Goal: Find specific page/section: Find specific page/section

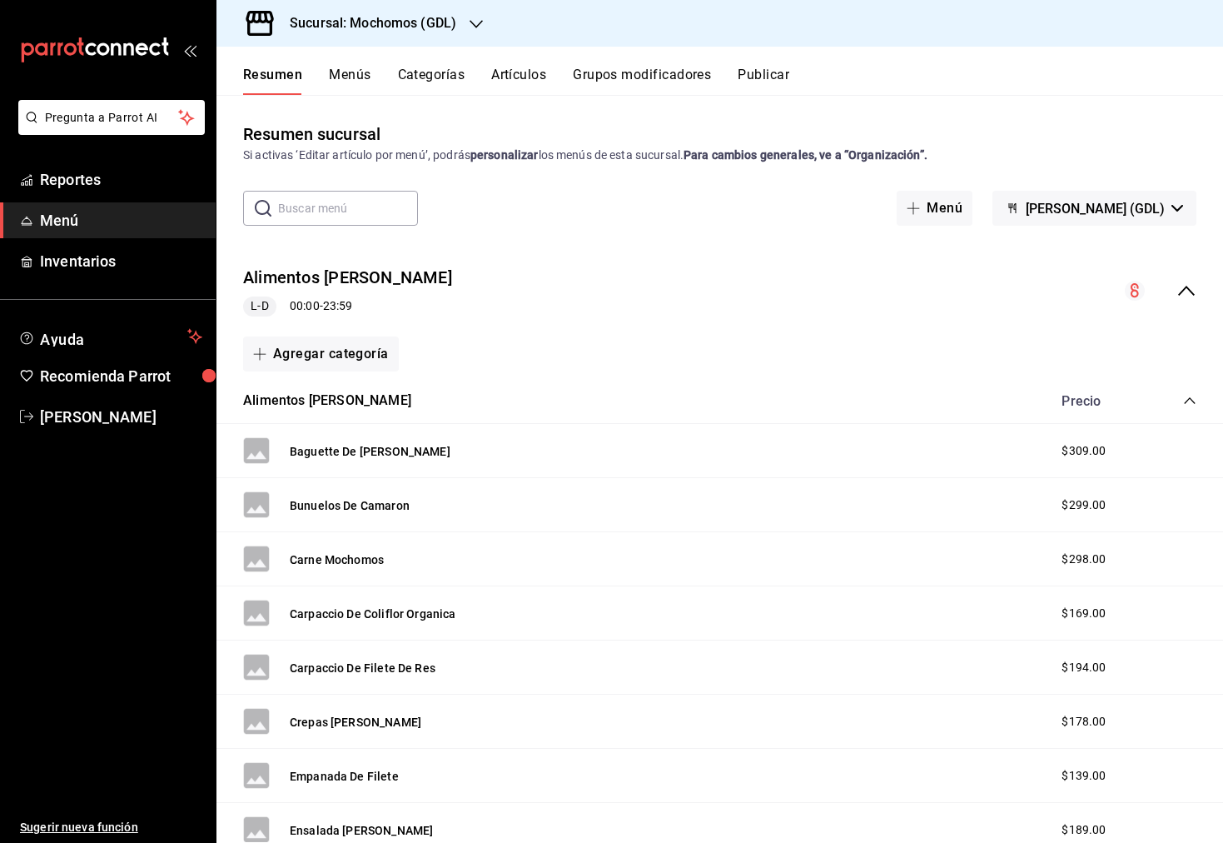
click at [483, 158] on strong "personalizar" at bounding box center [504, 154] width 68 height 13
click at [103, 192] on link "Reportes" at bounding box center [108, 180] width 216 height 36
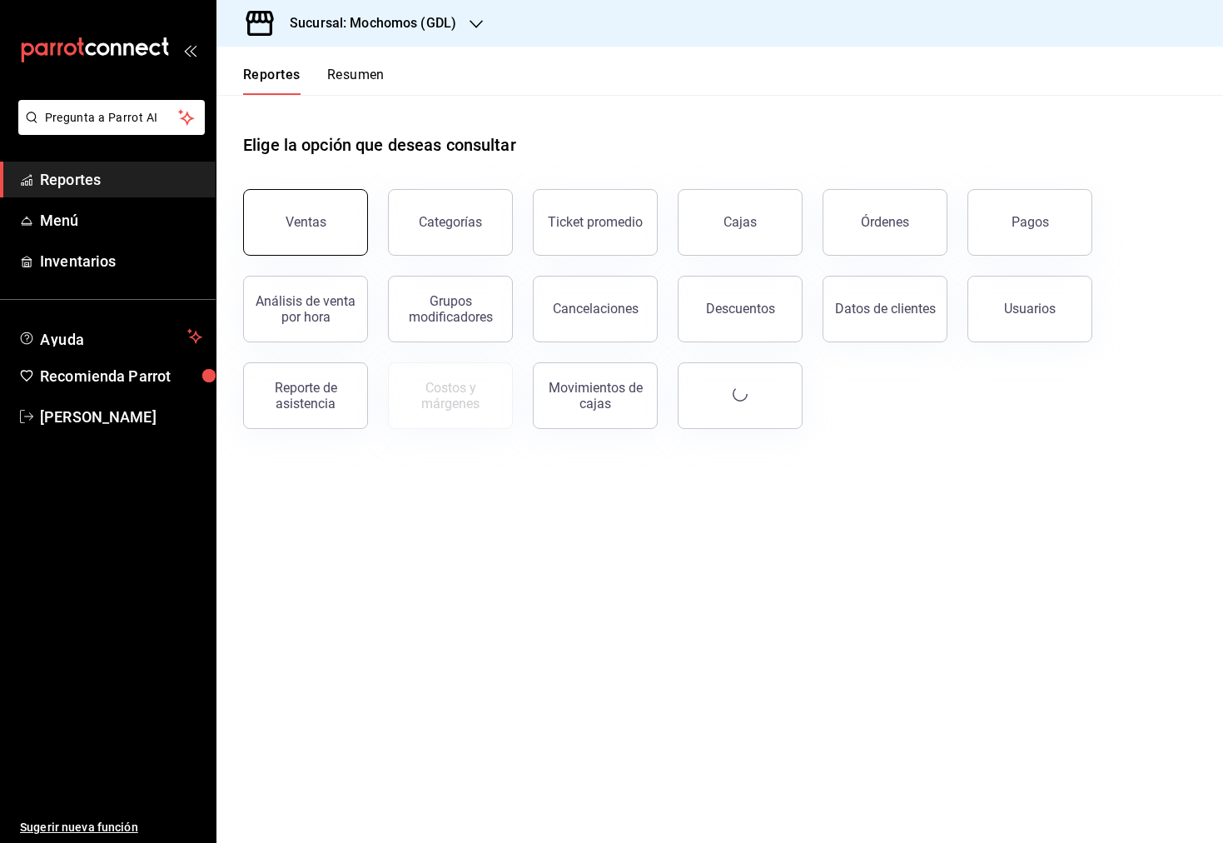
click at [284, 231] on button "Ventas" at bounding box center [305, 222] width 125 height 67
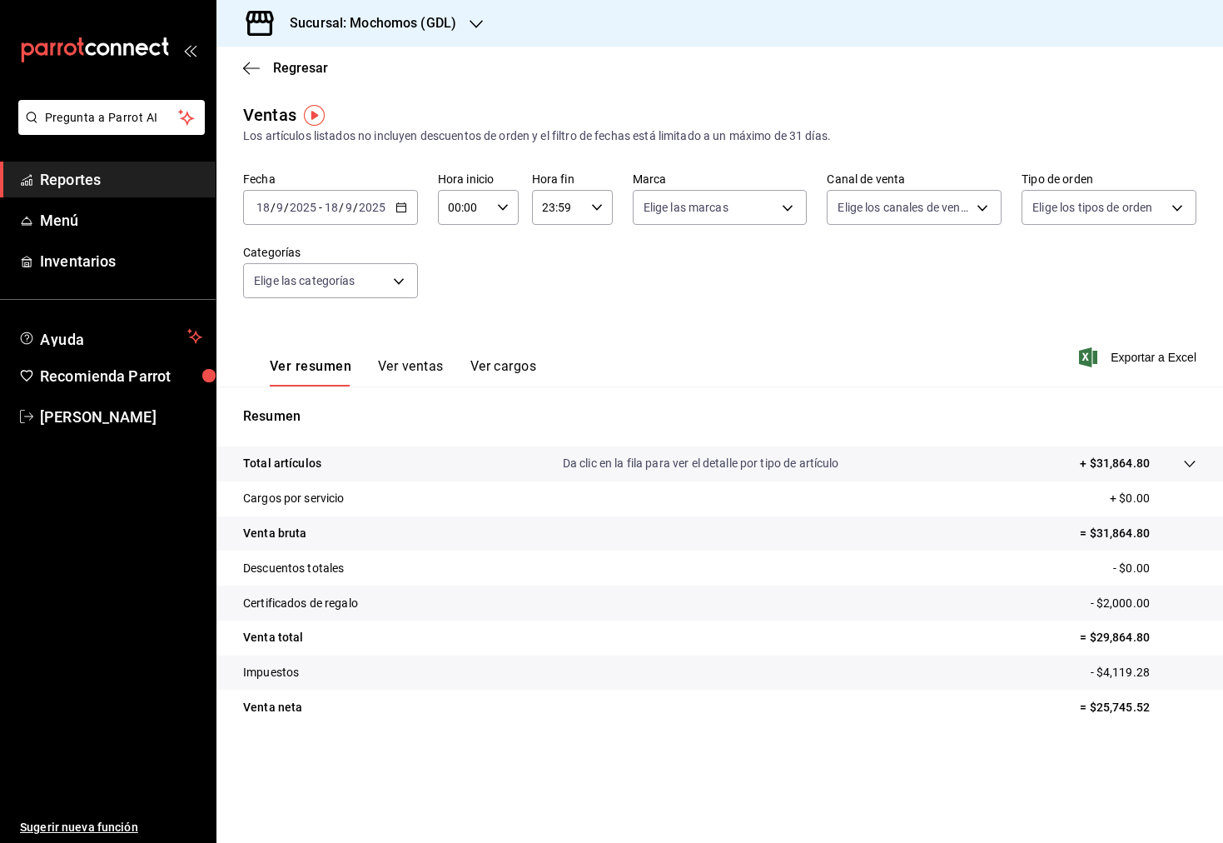
click at [395, 207] on div "[DATE] [DATE] - [DATE] [DATE]" at bounding box center [330, 207] width 175 height 35
click at [331, 395] on li "Rango de fechas" at bounding box center [322, 407] width 156 height 37
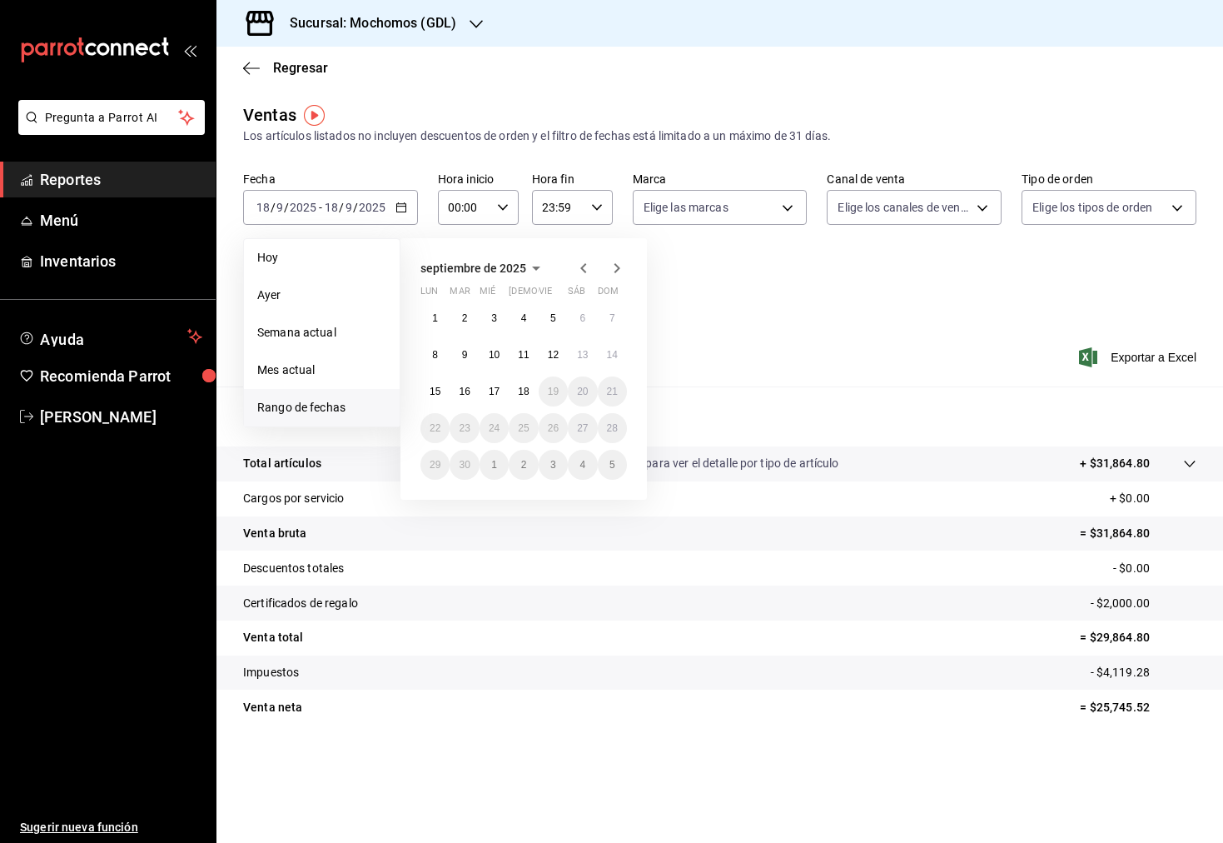
click at [730, 307] on div "Fecha [DATE] [DATE] - [DATE] [DATE] [DATE] [DATE] Semana actual Mes actual [GEO…" at bounding box center [719, 245] width 953 height 147
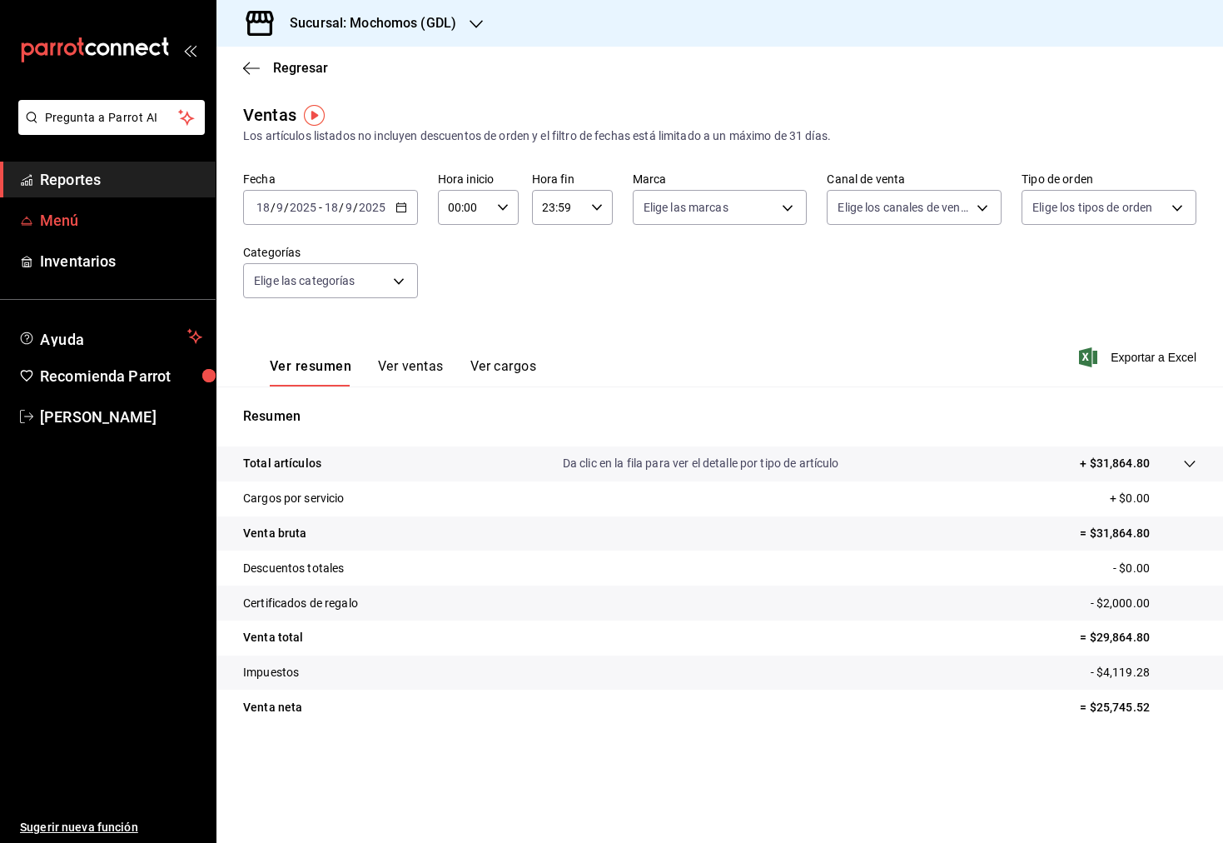
click at [57, 202] on link "Menú" at bounding box center [108, 220] width 216 height 36
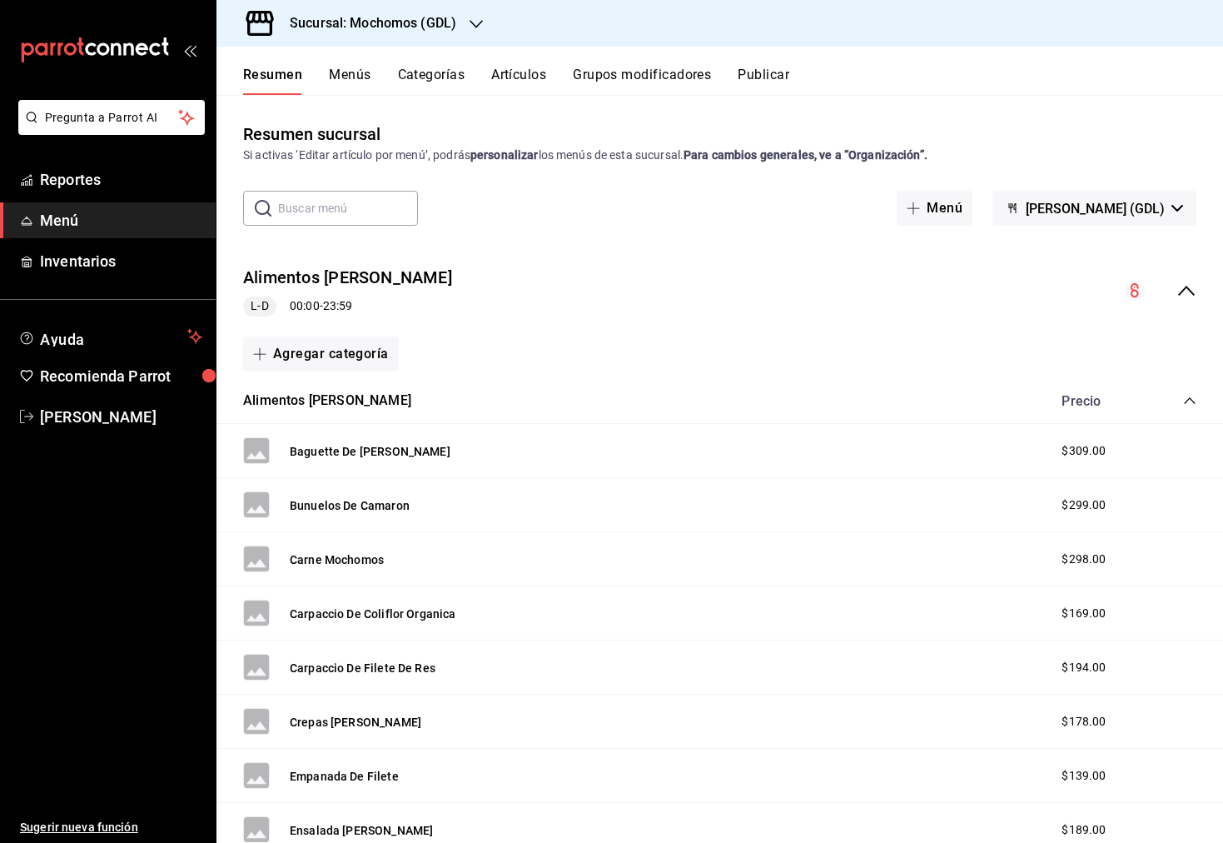
click at [83, 228] on span "Menú" at bounding box center [121, 220] width 162 height 22
click at [348, 75] on button "Menús" at bounding box center [350, 81] width 42 height 28
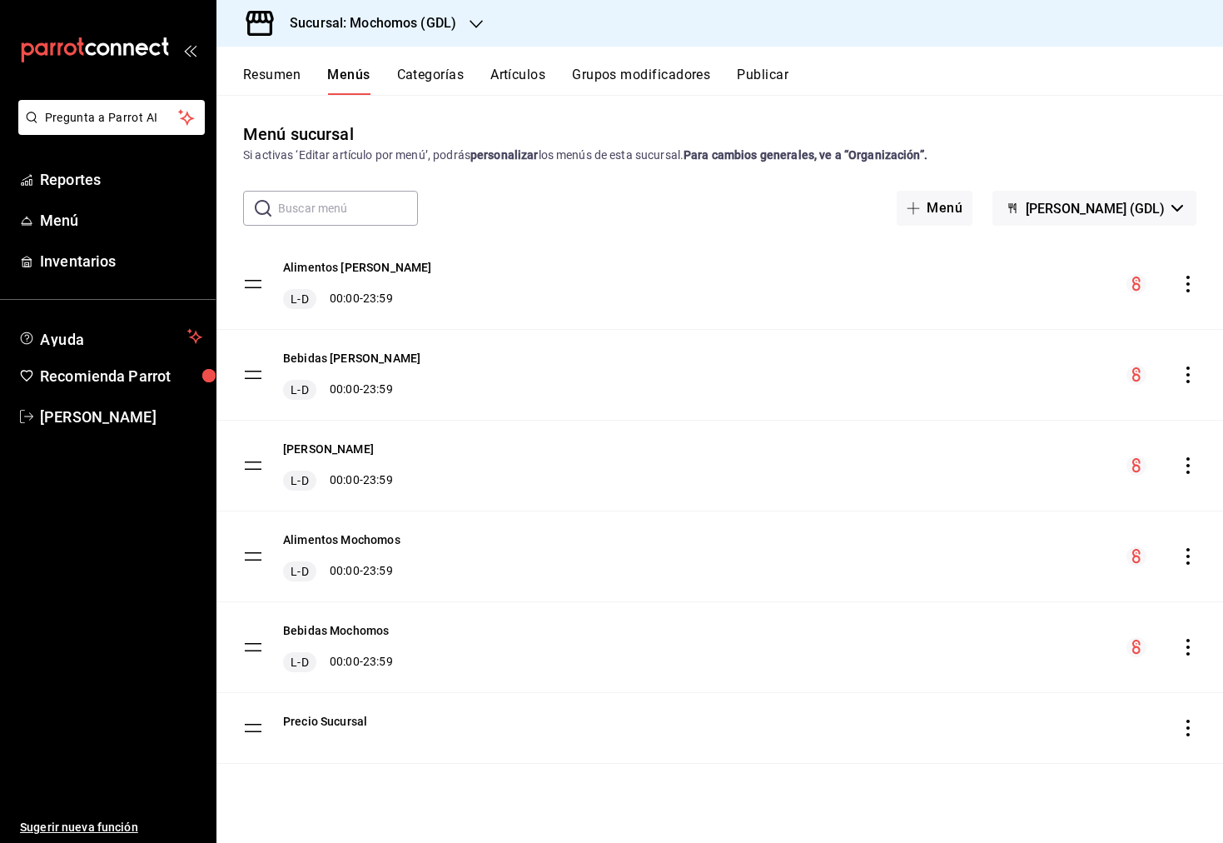
click at [448, 33] on div "Sucursal: Mochomos (GDL)" at bounding box center [360, 23] width 260 height 47
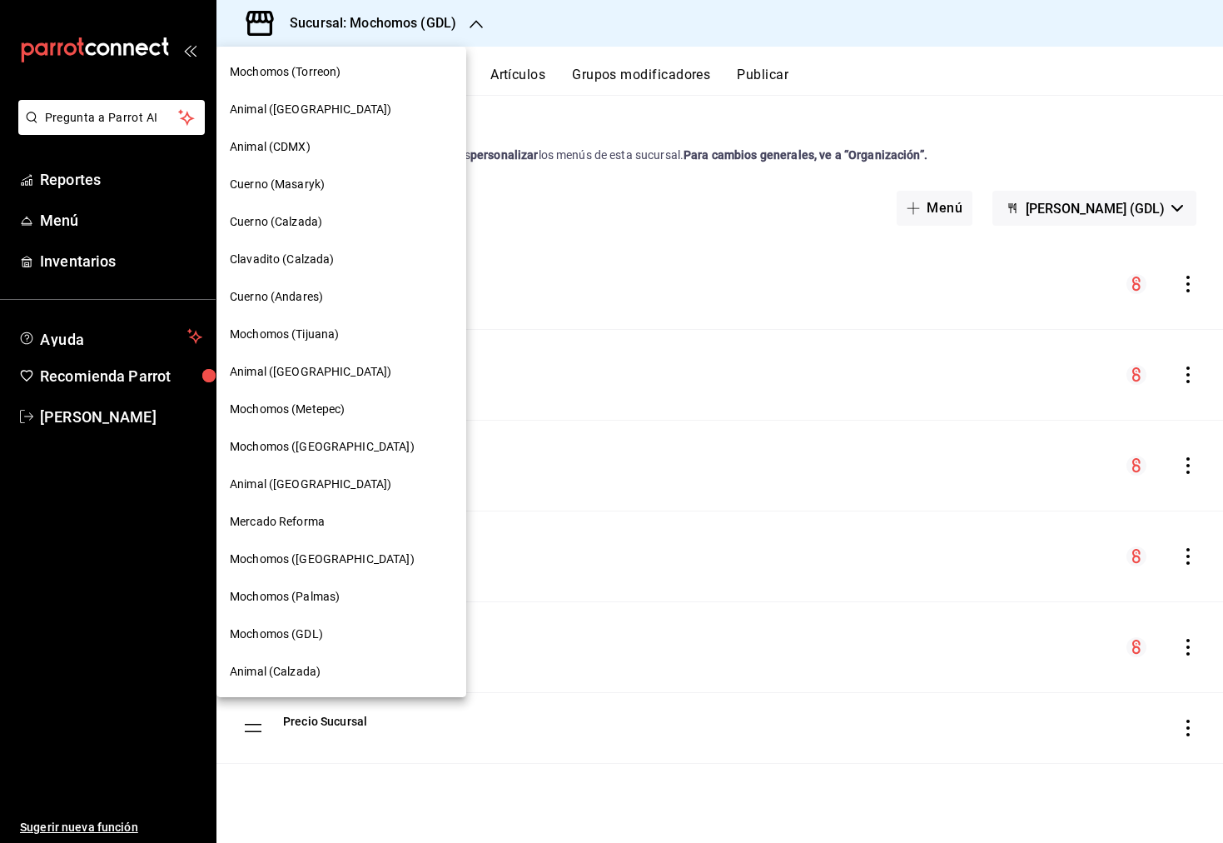
click at [528, 32] on div at bounding box center [611, 421] width 1223 height 843
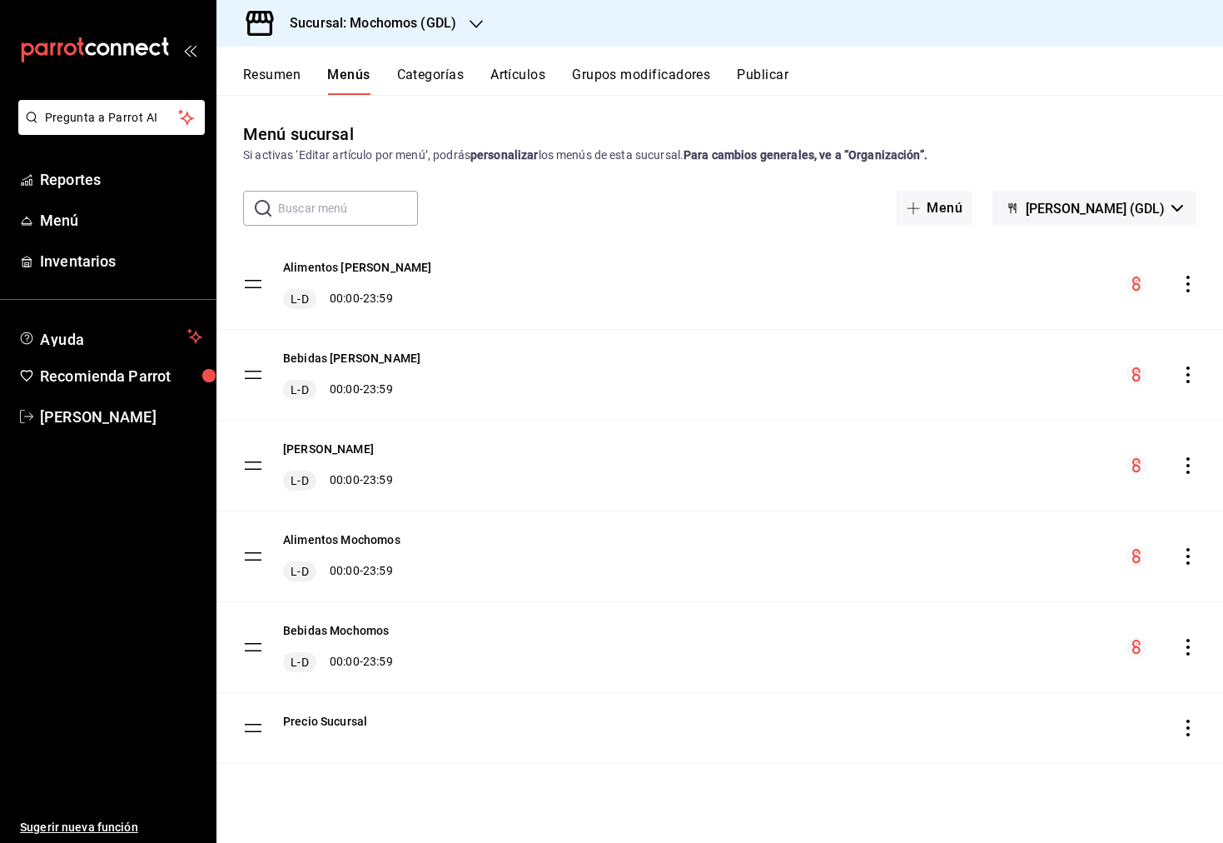
click at [395, 22] on h3 "Sucursal: Mochomos (GDL)" at bounding box center [366, 23] width 180 height 20
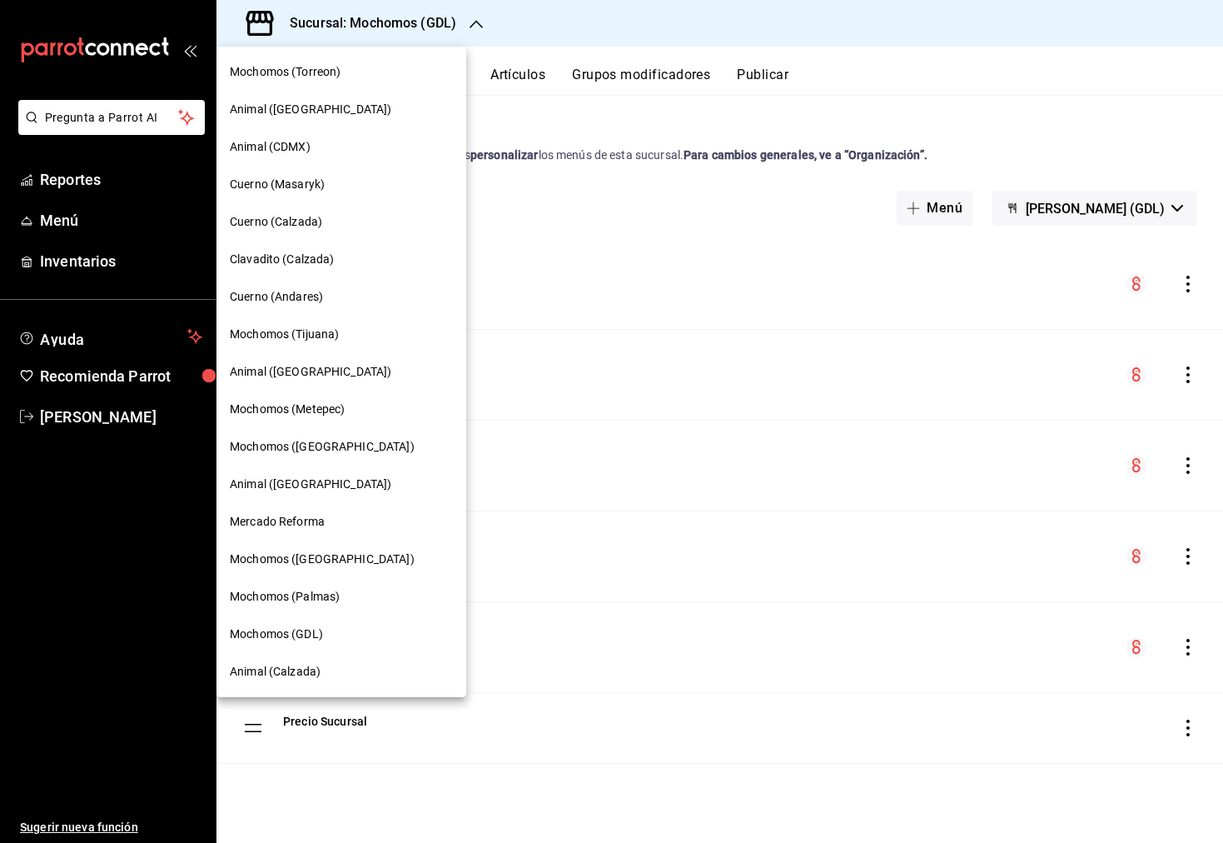
click at [338, 366] on div "Animal ([GEOGRAPHIC_DATA])" at bounding box center [341, 371] width 223 height 17
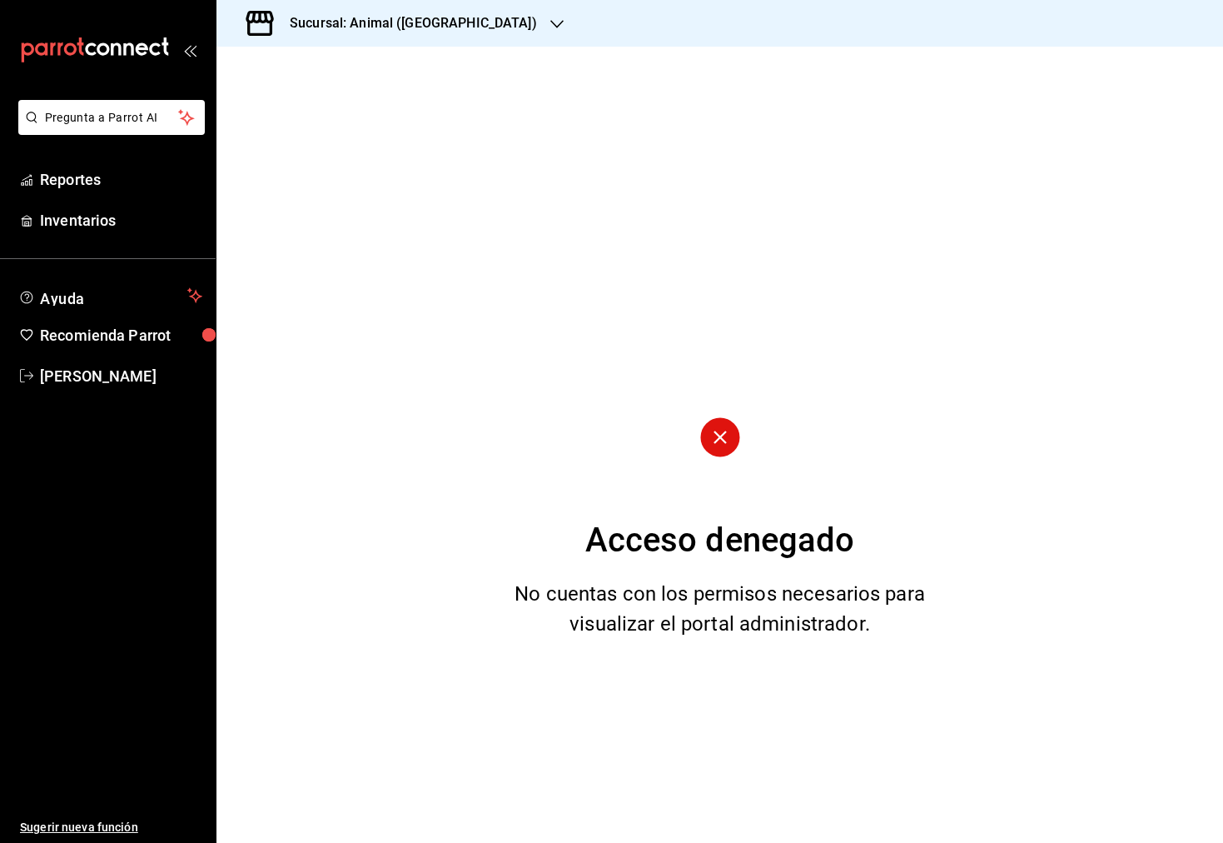
click at [193, 54] on icon "open_drawer_menu" at bounding box center [193, 51] width 7 height 12
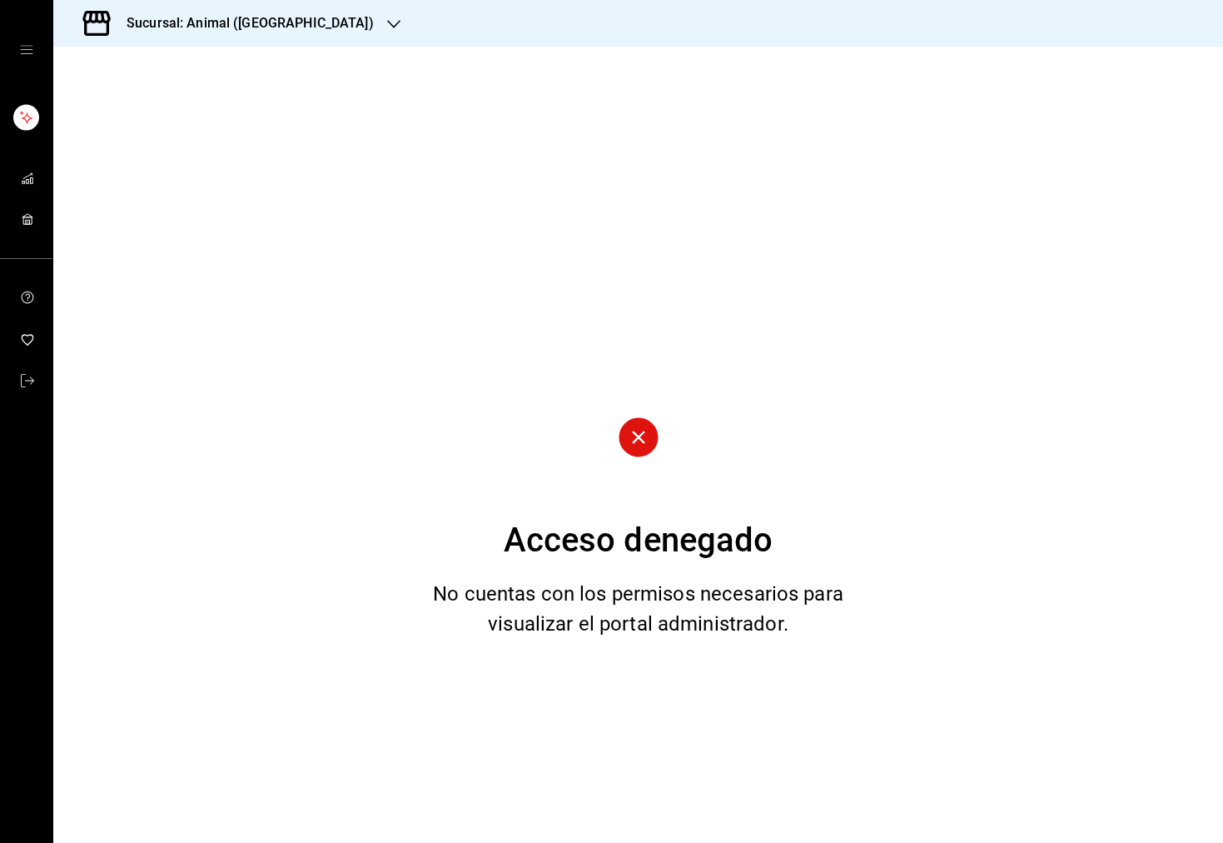
click at [20, 51] on icon "open drawer" at bounding box center [26, 49] width 13 height 13
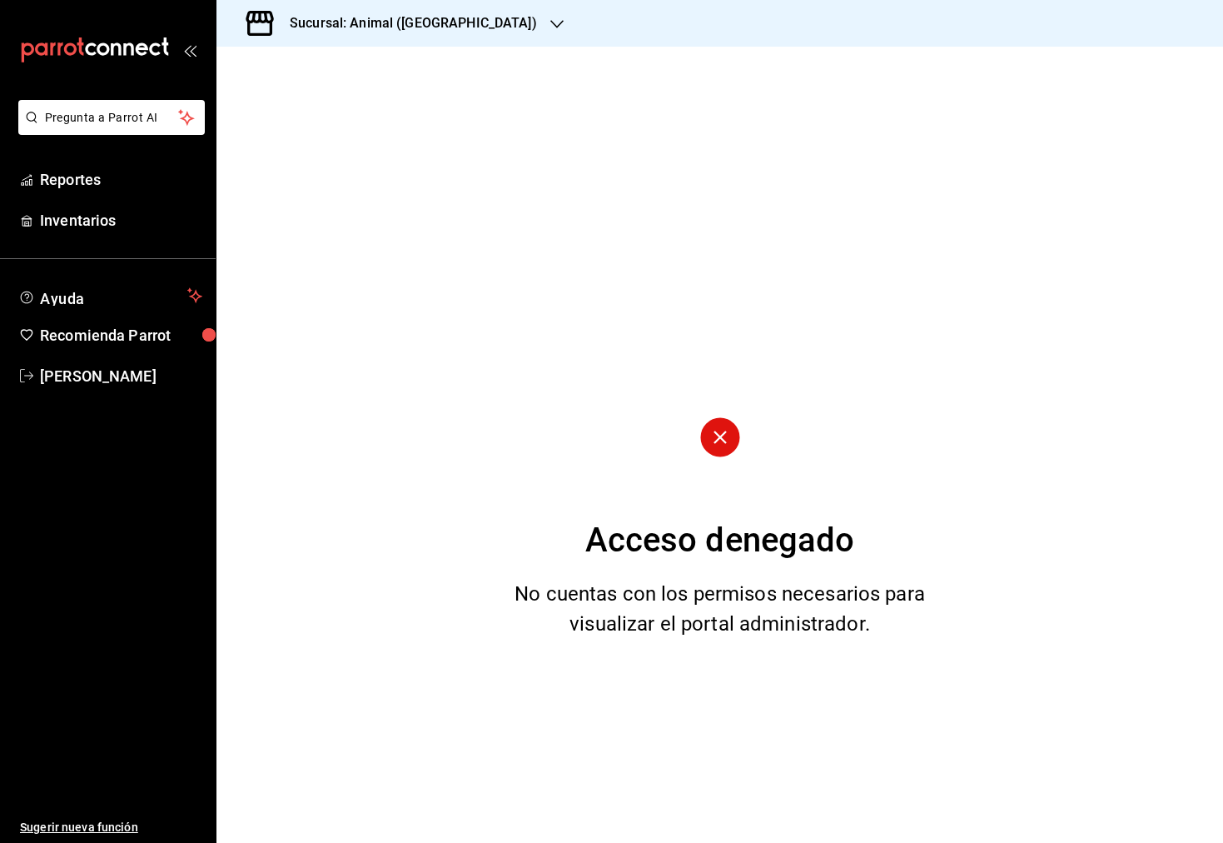
click at [112, 200] on ul "Reportes Inventarios" at bounding box center [108, 200] width 216 height 77
click at [480, 37] on div "Sucursal: Animal ([GEOGRAPHIC_DATA])" at bounding box center [400, 23] width 341 height 47
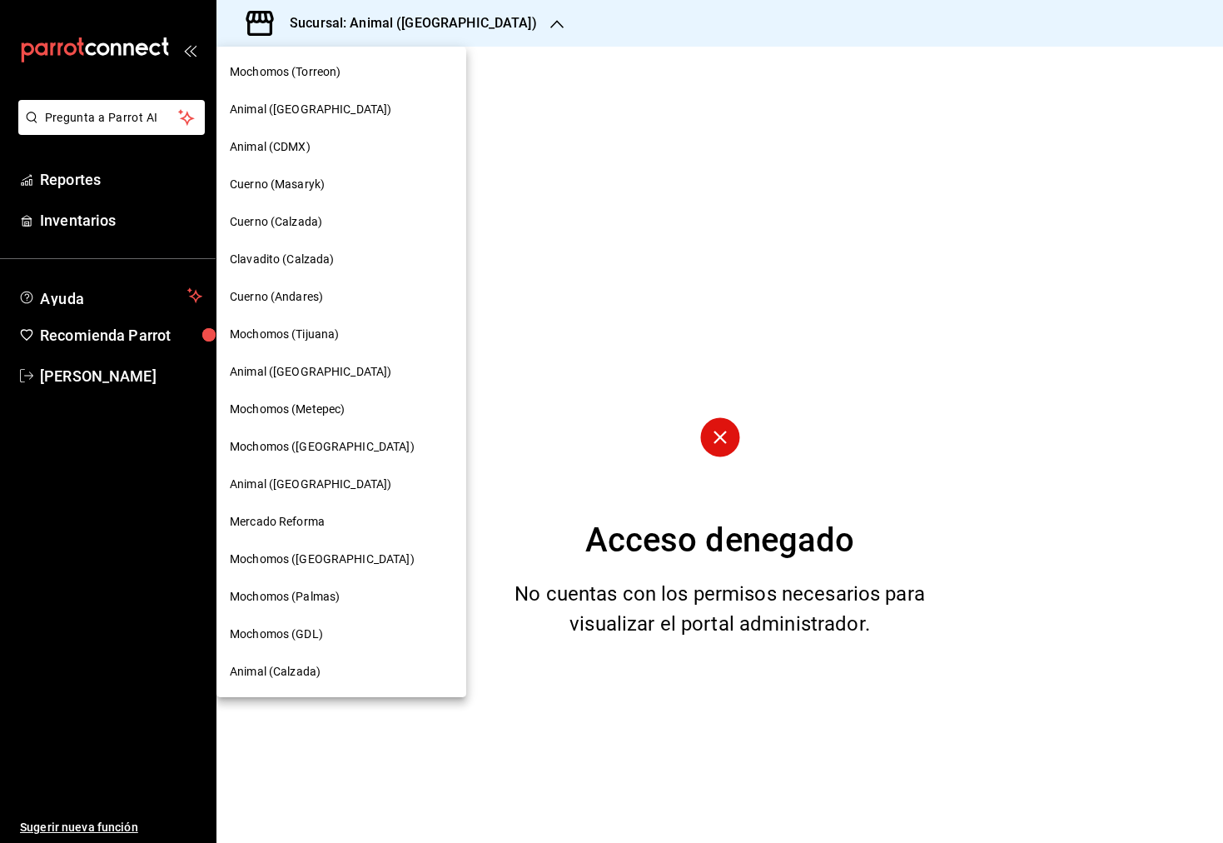
click at [476, 34] on div at bounding box center [611, 421] width 1223 height 843
